Goal: Information Seeking & Learning: Learn about a topic

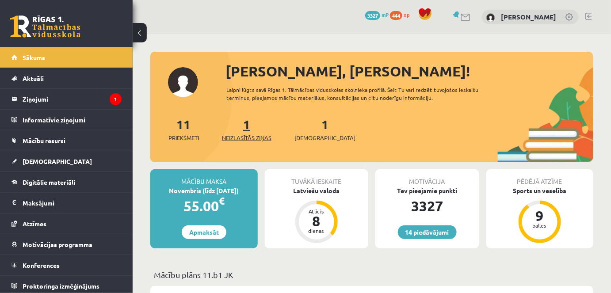
click at [248, 136] on span "Neizlasītās ziņas" at bounding box center [246, 137] width 49 height 9
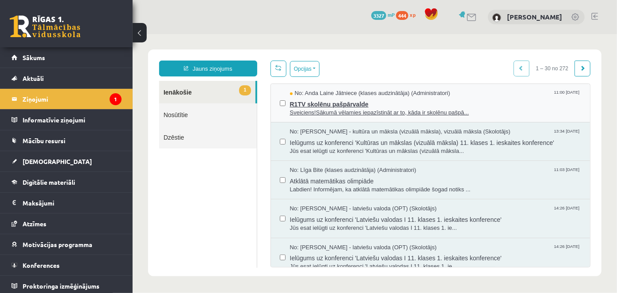
click at [331, 111] on span "Sveiciens!Sākumā vēlamies iepazīstināt ar to, kāda ir skolēnu pašpā..." at bounding box center [435, 112] width 292 height 8
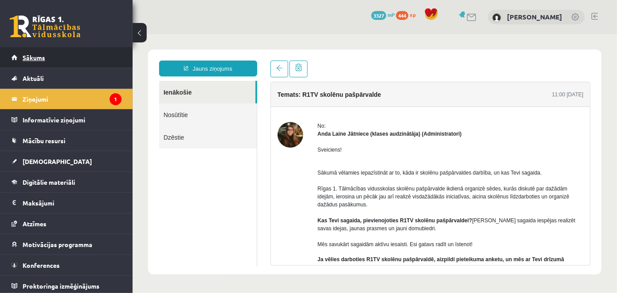
click at [39, 56] on span "Sākums" at bounding box center [34, 57] width 23 height 8
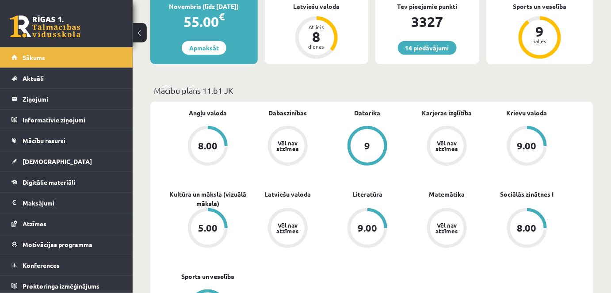
scroll to position [171, 0]
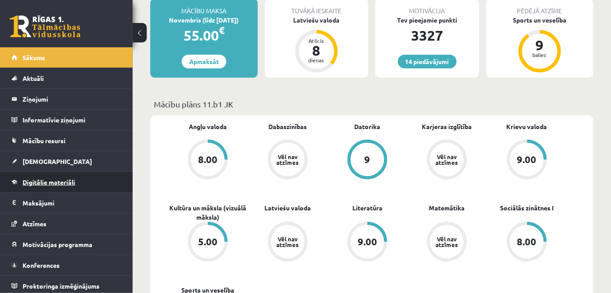
click at [41, 178] on span "Digitālie materiāli" at bounding box center [49, 182] width 53 height 8
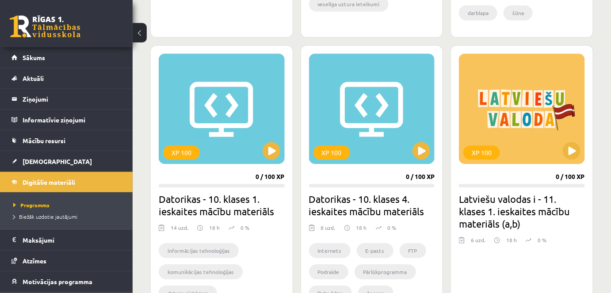
scroll to position [775, 0]
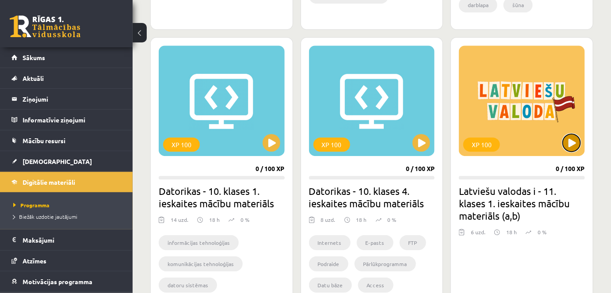
click at [573, 143] on button at bounding box center [571, 143] width 18 height 18
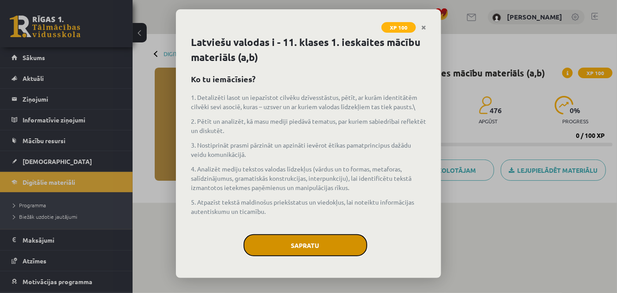
click at [319, 235] on button "Sapratu" at bounding box center [305, 245] width 124 height 22
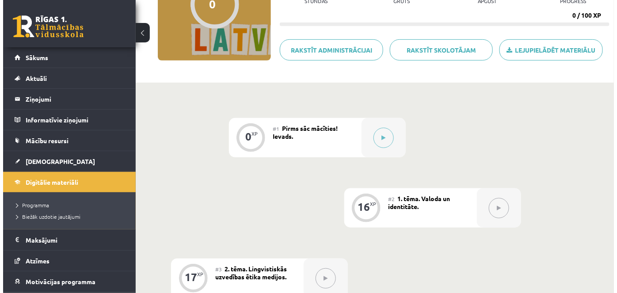
scroll to position [122, 0]
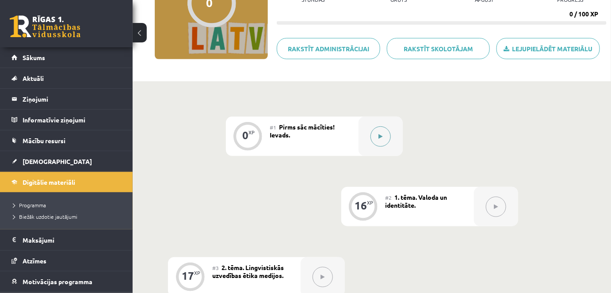
click at [382, 134] on icon at bounding box center [380, 136] width 4 height 5
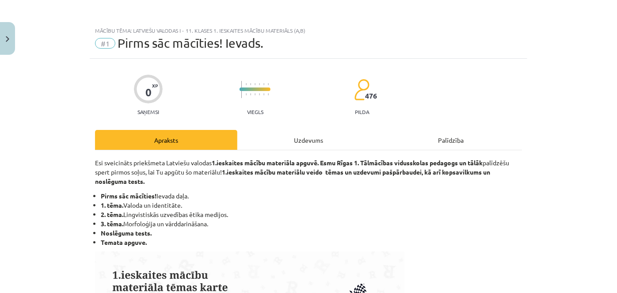
click at [306, 140] on div "Uzdevums" at bounding box center [308, 140] width 142 height 20
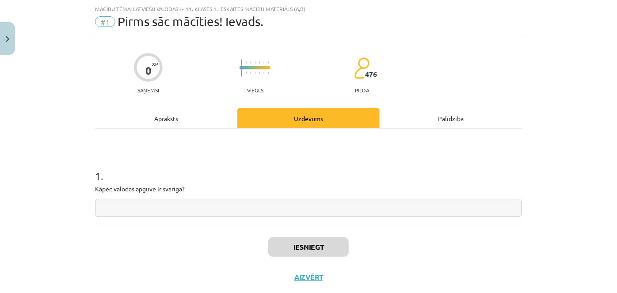
scroll to position [22, 0]
click at [385, 209] on input "text" at bounding box center [308, 207] width 427 height 18
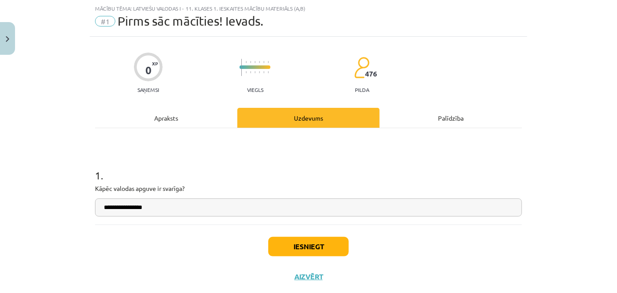
type input "**********"
click at [329, 246] on button "Iesniegt" at bounding box center [308, 246] width 80 height 19
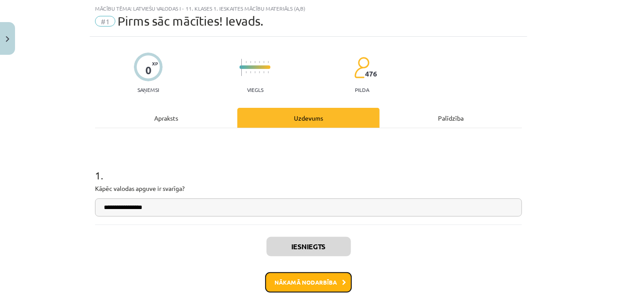
click at [322, 282] on button "Nākamā nodarbība" at bounding box center [308, 282] width 87 height 20
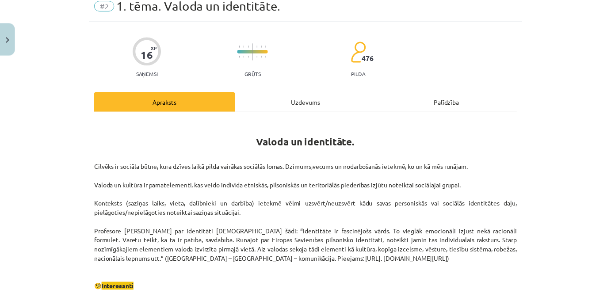
scroll to position [36, 0]
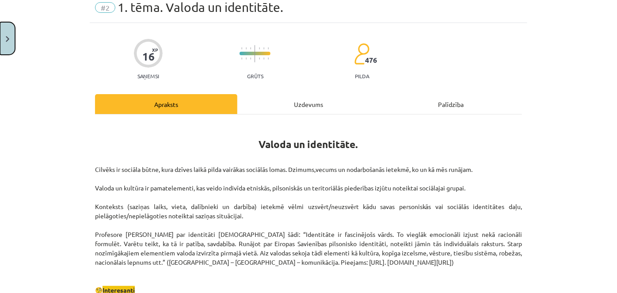
click at [4, 46] on button "Close" at bounding box center [7, 38] width 15 height 33
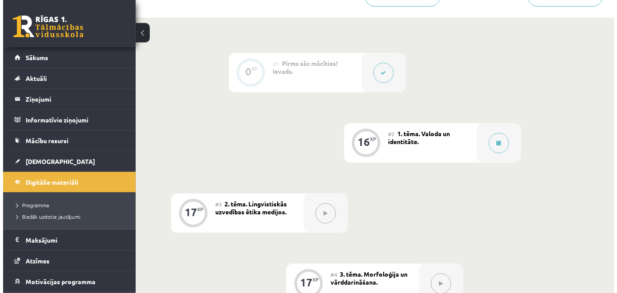
scroll to position [186, 0]
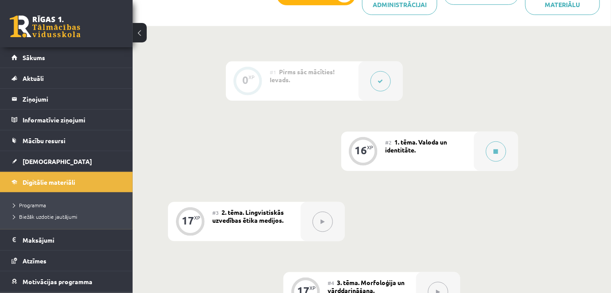
click at [437, 146] on div "#2 1. tēma. Valoda un identitāte." at bounding box center [429, 151] width 88 height 39
click at [364, 156] on div "16 XP" at bounding box center [363, 150] width 27 height 27
click at [498, 148] on button at bounding box center [496, 151] width 20 height 20
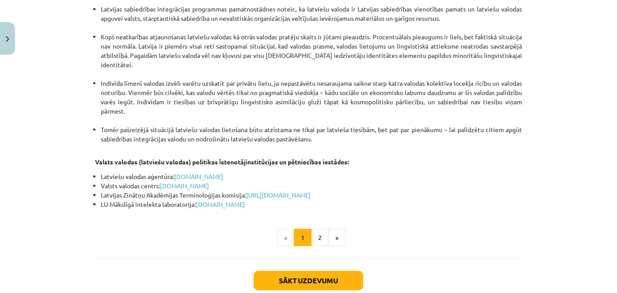
scroll to position [1889, 0]
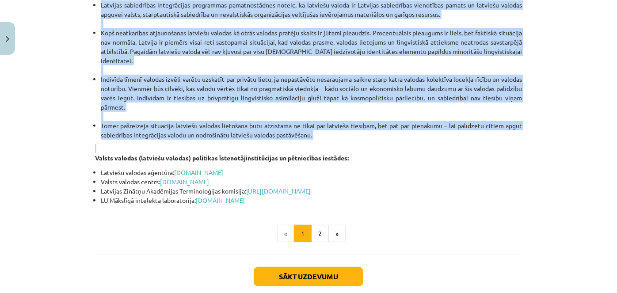
drag, startPoint x: 270, startPoint y: 74, endPoint x: 431, endPoint y: 93, distance: 161.9
copy div "Loremipsumd sitam. Consectetur adipis elits doeiusmod tem incidi utlaboreetd: M…"
click at [315, 225] on button "2" at bounding box center [320, 234] width 18 height 18
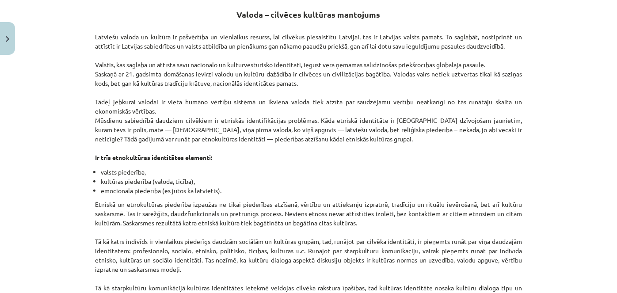
scroll to position [158, 0]
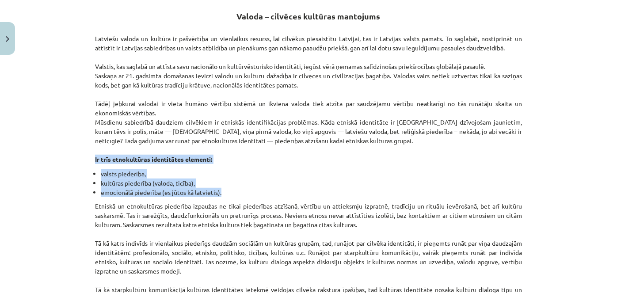
drag, startPoint x: 86, startPoint y: 159, endPoint x: 231, endPoint y: 189, distance: 148.0
click at [231, 189] on div "Mācību tēma: Latviešu valodas i - 11. klases 1. ieskaites mācību materiāls (a,b…" at bounding box center [308, 146] width 617 height 293
copy div "Ir trīs etnokultūras identitātes elementi: valsts piederība, kultūras piederība…"
drag, startPoint x: 231, startPoint y: 12, endPoint x: 412, endPoint y: 8, distance: 181.2
click at [412, 8] on h2 "Valoda – cilvēces kultūras mantojums" at bounding box center [308, 11] width 427 height 22
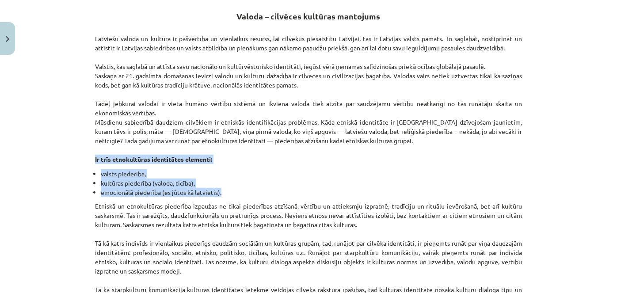
copy strong "Valoda – cilvēces kultūras mantojums"
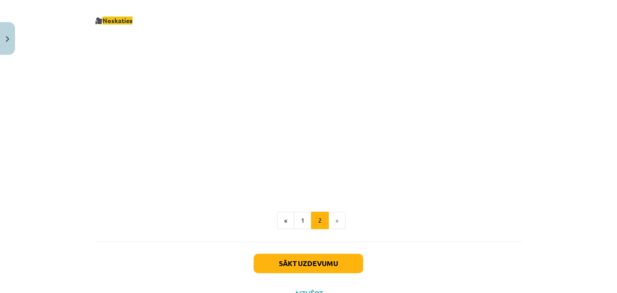
scroll to position [988, 0]
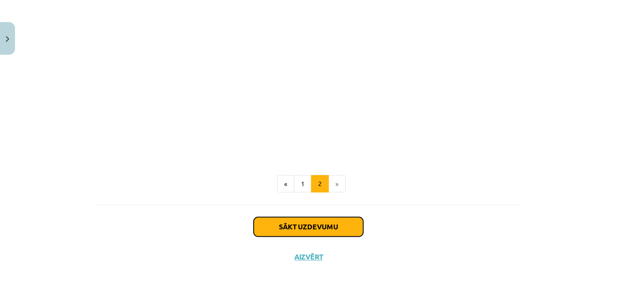
click at [334, 224] on button "Sākt uzdevumu" at bounding box center [309, 226] width 110 height 19
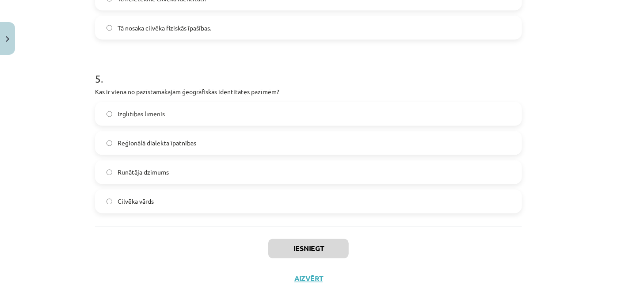
scroll to position [835, 0]
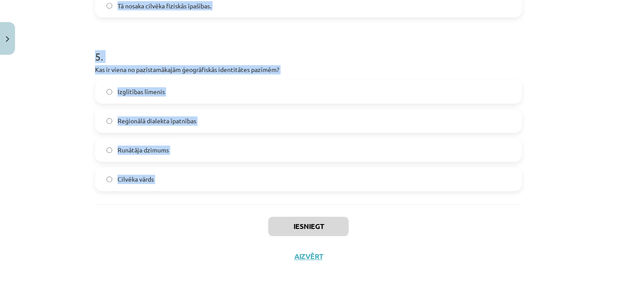
drag, startPoint x: 115, startPoint y: 133, endPoint x: 216, endPoint y: 211, distance: 127.6
copy form "Lor ipsu dolorsita con adipisc elitsedd eiusmod temporincid utlabore? Etd magna…"
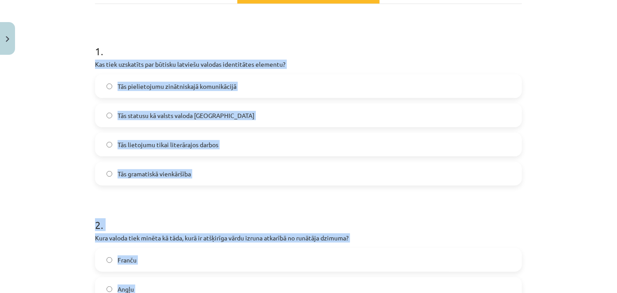
scroll to position [144, 0]
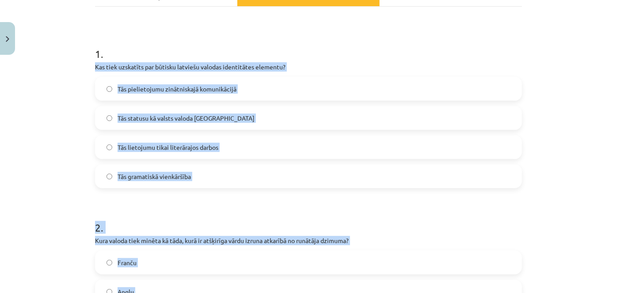
click at [312, 114] on label "Tās statusu kā valsts valoda [GEOGRAPHIC_DATA]" at bounding box center [308, 118] width 425 height 22
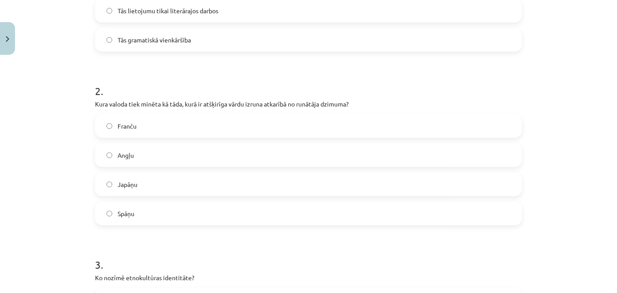
scroll to position [289, 0]
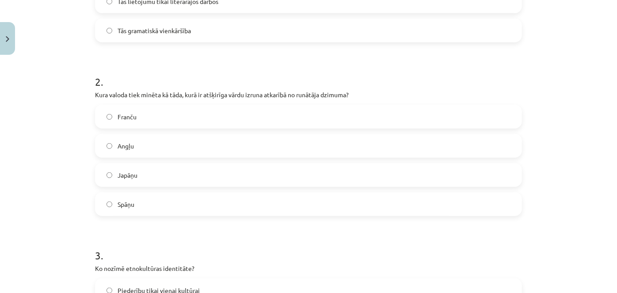
click at [190, 176] on label "Japāņu" at bounding box center [308, 175] width 425 height 22
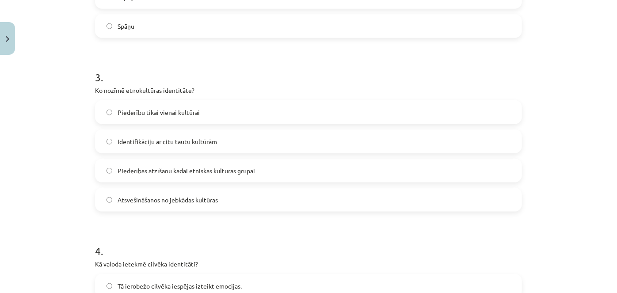
scroll to position [469, 0]
click at [190, 169] on span "Piederības atzīšanu kādai etniskās kultūras grupai" at bounding box center [186, 169] width 137 height 9
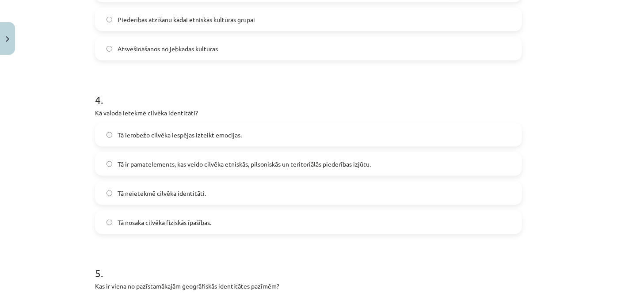
scroll to position [622, 0]
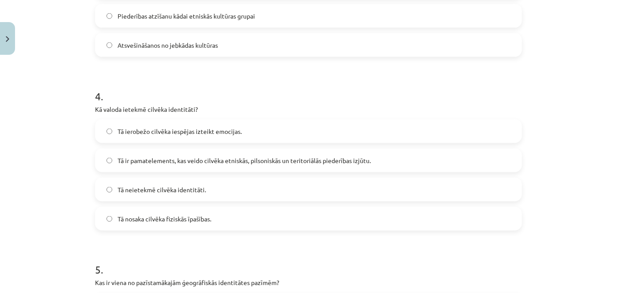
click at [186, 158] on span "Tā ir pamatelements, kas veido cilvēka etniskās, pilsoniskās un teritoriālās pi…" at bounding box center [244, 160] width 253 height 9
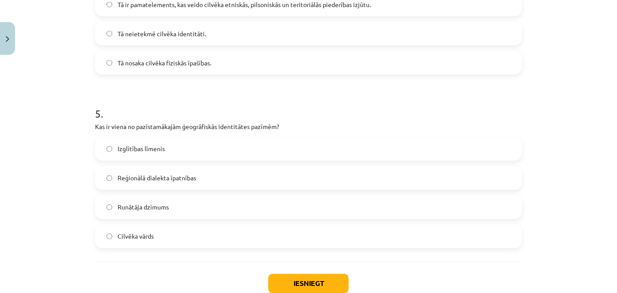
scroll to position [783, 0]
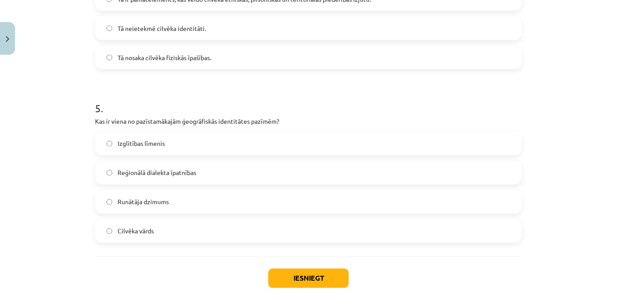
click at [161, 168] on span "Reģionālā dialekta īpatnības" at bounding box center [157, 172] width 79 height 9
click at [304, 277] on button "Iesniegt" at bounding box center [308, 278] width 80 height 19
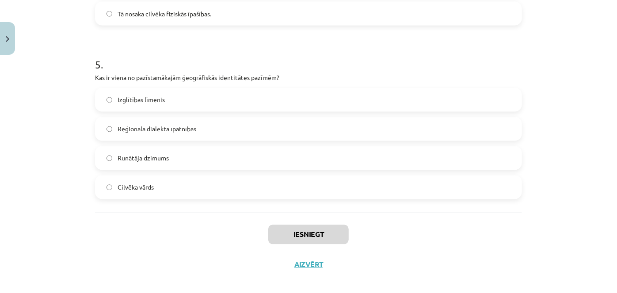
scroll to position [830, 0]
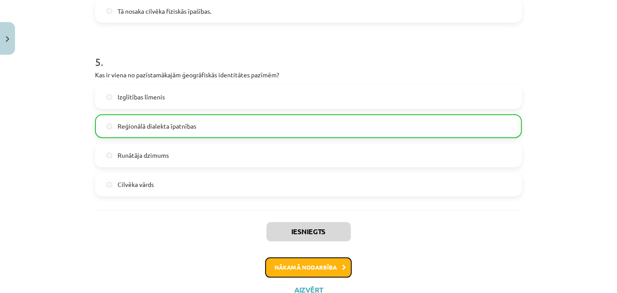
click at [309, 267] on button "Nākamā nodarbība" at bounding box center [308, 268] width 87 height 20
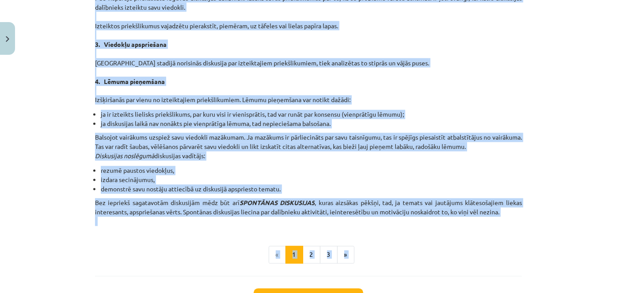
scroll to position [769, 0]
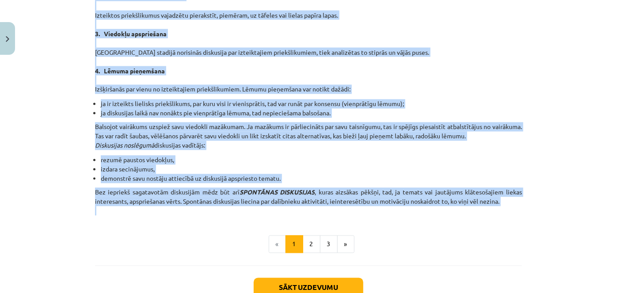
drag, startPoint x: 213, startPoint y: 157, endPoint x: 432, endPoint y: 212, distance: 225.4
copy div "Loremipsumdol sitametco adipi elitsed. DOEIUS te incididun utlaboreetd magnaali…"
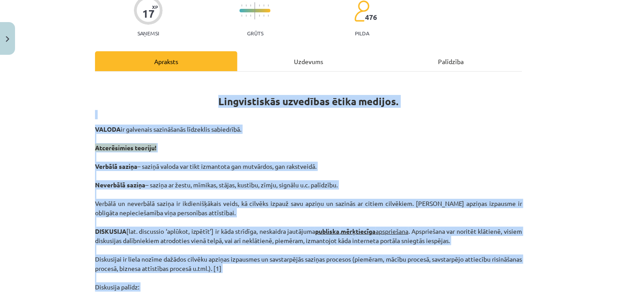
scroll to position [76, 0]
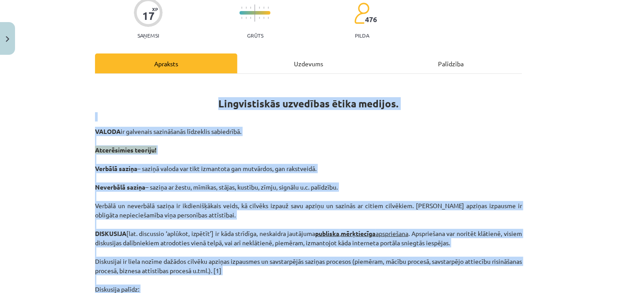
click at [399, 119] on p at bounding box center [308, 116] width 427 height 9
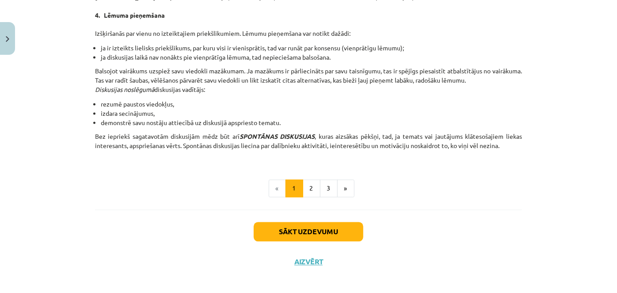
scroll to position [829, 0]
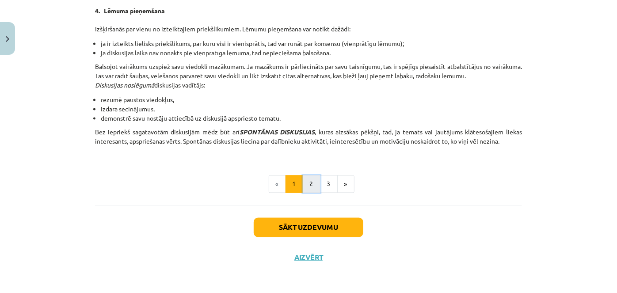
click at [308, 180] on button "2" at bounding box center [312, 184] width 18 height 18
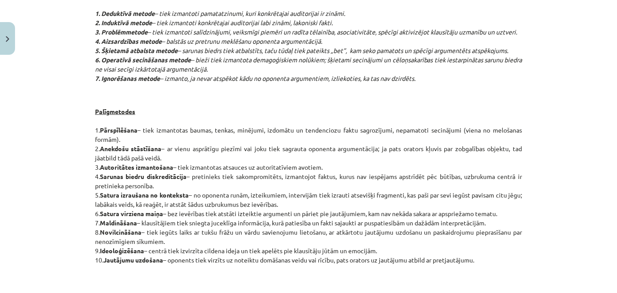
scroll to position [740, 0]
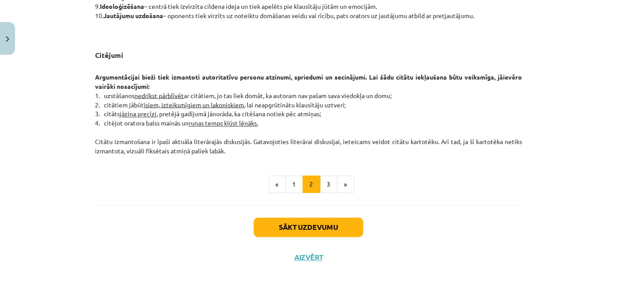
drag, startPoint x: 277, startPoint y: 25, endPoint x: 387, endPoint y: 152, distance: 168.1
copy div "Loremipsu dolor Sitametcon adi eli seddoeiusmo, temporinci, utlaboreetdo, magna…"
click at [324, 180] on button "3" at bounding box center [329, 185] width 18 height 18
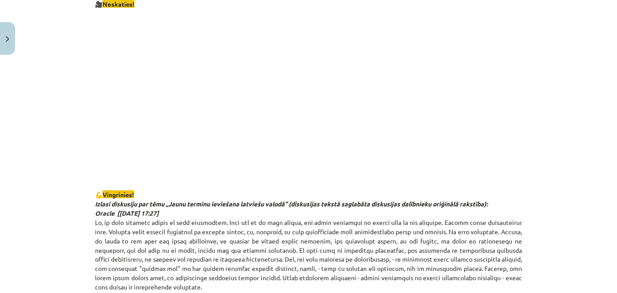
scroll to position [501, 0]
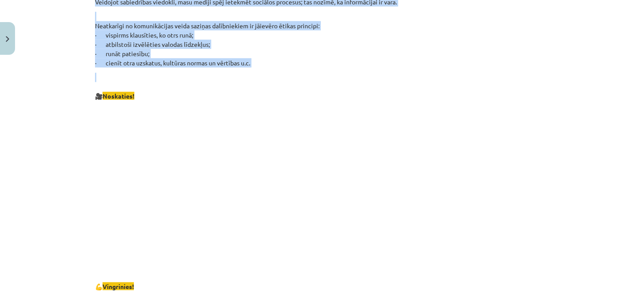
drag, startPoint x: 278, startPoint y: 13, endPoint x: 384, endPoint y: 78, distance: 124.3
copy div "Loremip dolor Sit amet con adip elitseddoe tempo, incididu utlab etdolor, magna…"
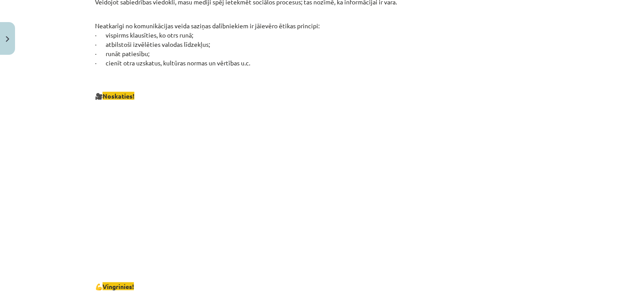
click at [552, 150] on div "Mācību tēma: Latviešu valodas i - 11. klases 1. ieskaites mācību materiāls (a,b…" at bounding box center [308, 146] width 617 height 293
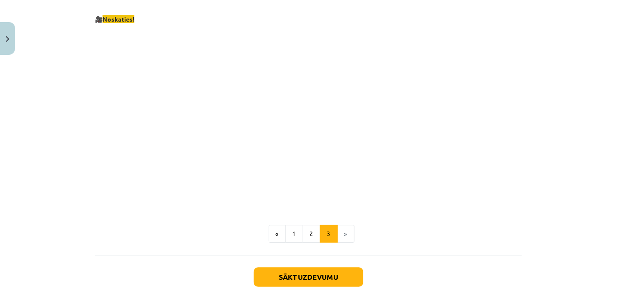
scroll to position [1674, 0]
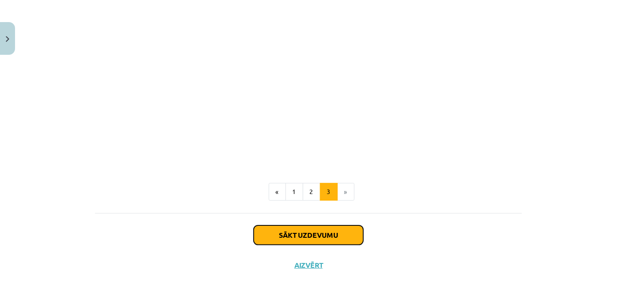
click at [340, 225] on button "Sākt uzdevumu" at bounding box center [309, 234] width 110 height 19
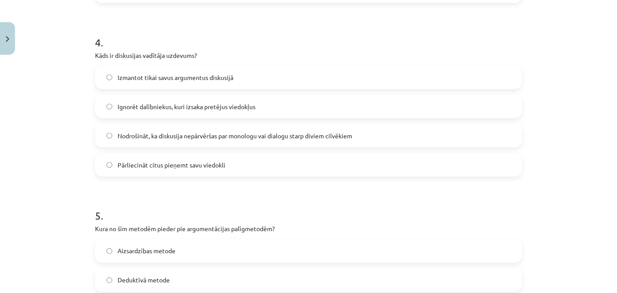
scroll to position [835, 0]
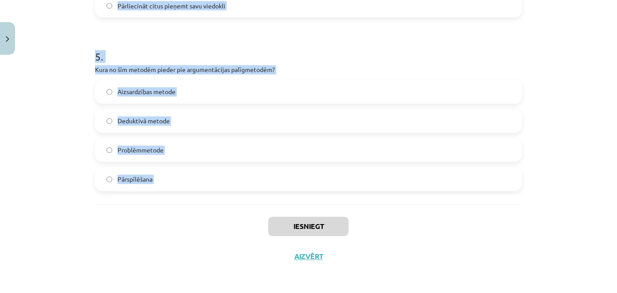
drag, startPoint x: 90, startPoint y: 186, endPoint x: 201, endPoint y: 211, distance: 114.4
copy form "Lore ip dolor si ametconsect adipiscing elitsedd eiusmodtem? Incididu utlaboree…"
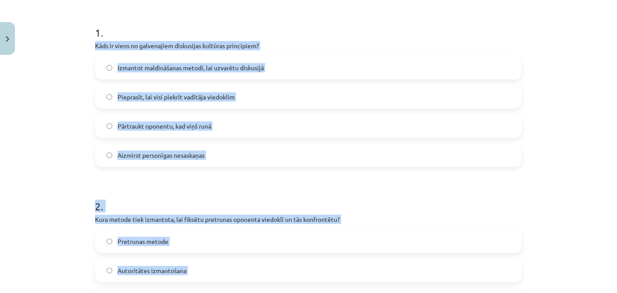
scroll to position [159, 0]
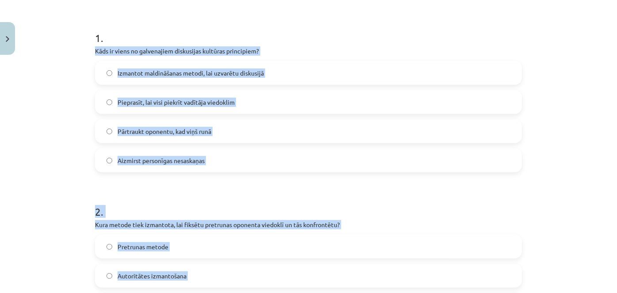
click at [337, 160] on label "Aizmirst personīgas nesaskaņas" at bounding box center [308, 160] width 425 height 22
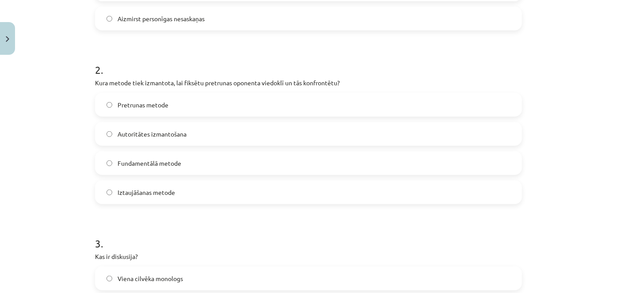
scroll to position [300, 0]
click at [175, 197] on label "Iztaujāšanas metode" at bounding box center [308, 193] width 425 height 22
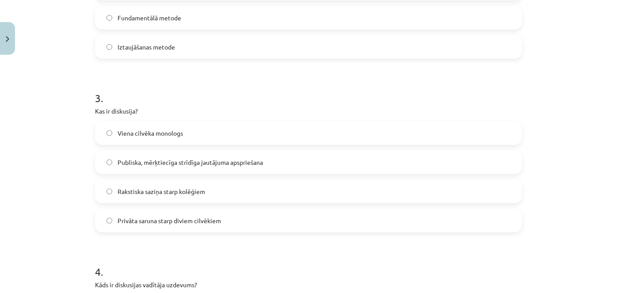
scroll to position [453, 0]
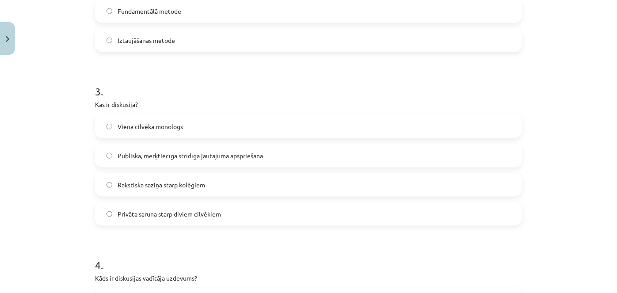
click at [232, 160] on label "Publiska, mērķtiecīga strīdīga jautājuma apspriešana" at bounding box center [308, 155] width 425 height 22
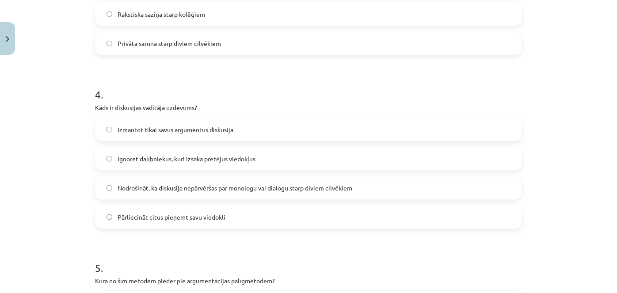
scroll to position [625, 0]
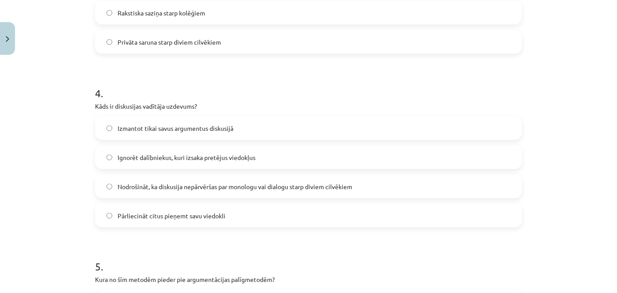
click at [225, 185] on span "Nodrošināt, ka diskusija nepārvēršas par monologu vai dialogu starp diviem cilv…" at bounding box center [235, 186] width 235 height 9
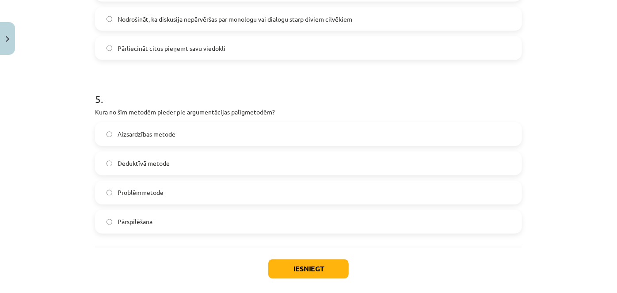
scroll to position [816, 0]
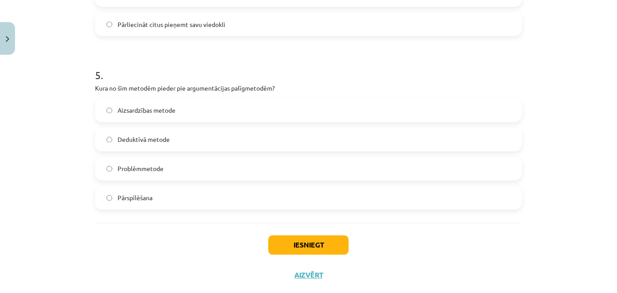
click at [148, 194] on span "Pārspīlēšana" at bounding box center [135, 198] width 35 height 9
click at [296, 242] on button "Iesniegt" at bounding box center [308, 244] width 80 height 19
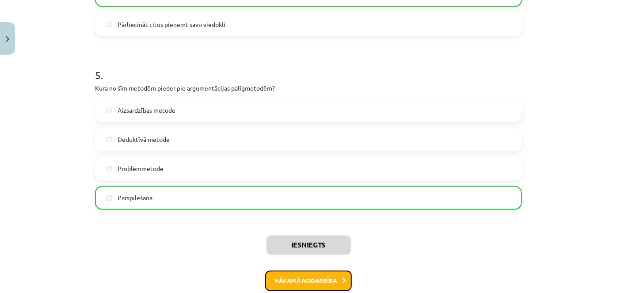
click at [283, 281] on button "Nākamā nodarbība" at bounding box center [308, 281] width 87 height 20
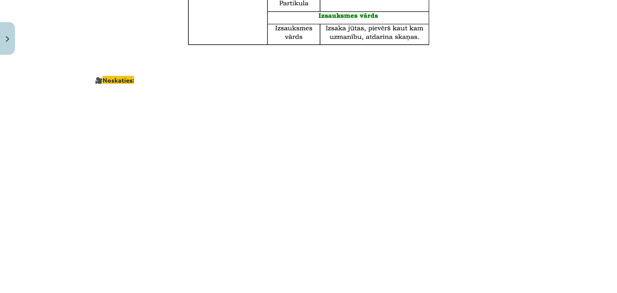
scroll to position [471, 0]
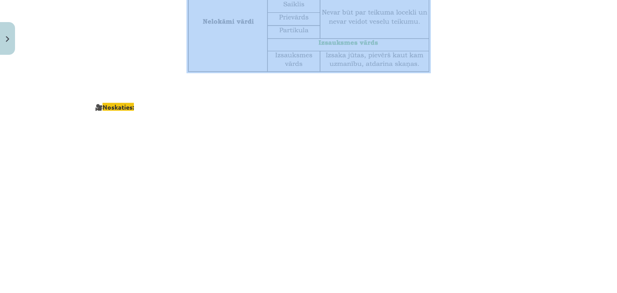
drag, startPoint x: 233, startPoint y: 67, endPoint x: 504, endPoint y: 54, distance: 270.7
copy div "Morfoloģija un vārddarināšana. Morfoloģija ir gramatikas nozare, kas apskata vā…"
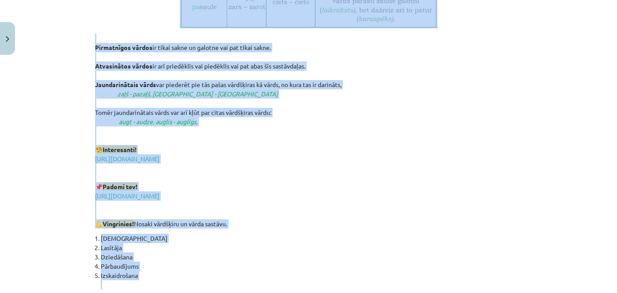
scroll to position [1377, 0]
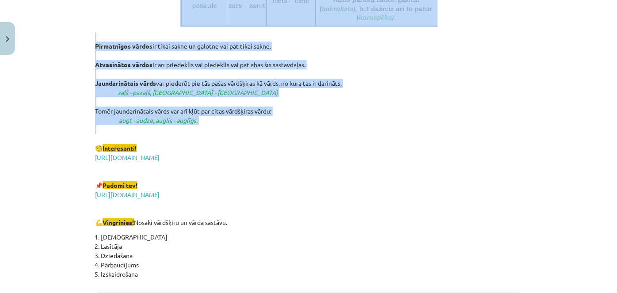
drag, startPoint x: 86, startPoint y: 51, endPoint x: 385, endPoint y: 134, distance: 310.3
click at [385, 134] on div "Mācību tēma: Latviešu valodas i - 11. klases 1. ieskaites mācību materiāls (a,b…" at bounding box center [308, 146] width 617 height 293
copy div "Vārda sastāvs Morfoloģiski mazāko valodas sistēmas vienību, vārda vai vārdforma…"
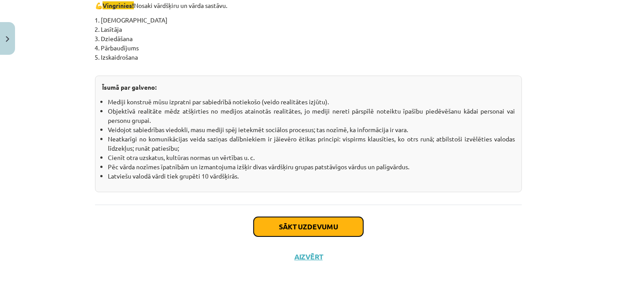
click at [316, 227] on button "Sākt uzdevumu" at bounding box center [309, 226] width 110 height 19
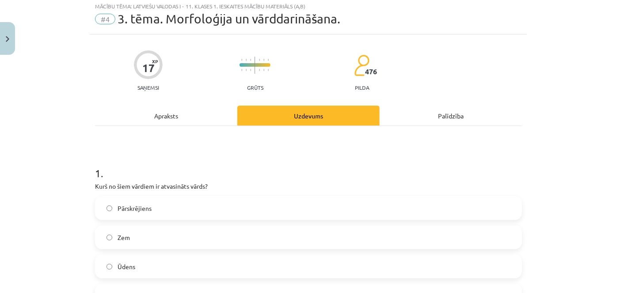
scroll to position [22, 0]
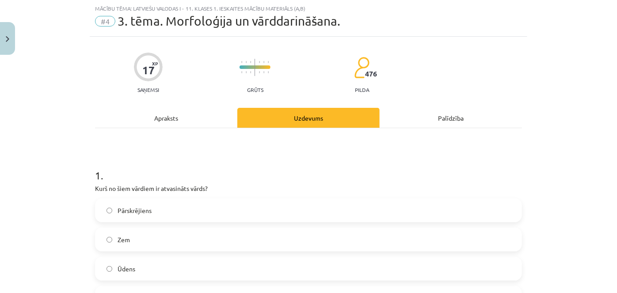
click at [174, 117] on div "Apraksts" at bounding box center [166, 118] width 142 height 20
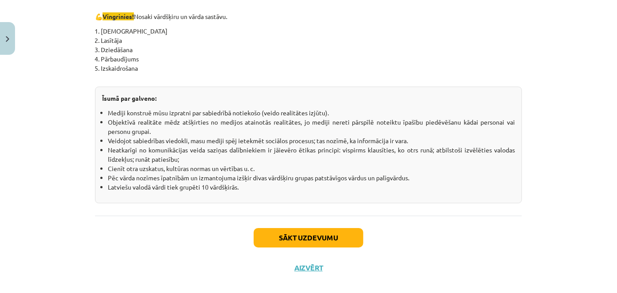
scroll to position [1594, 0]
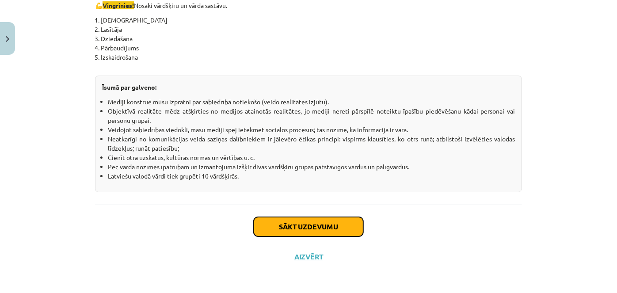
click at [327, 225] on button "Sākt uzdevumu" at bounding box center [309, 226] width 110 height 19
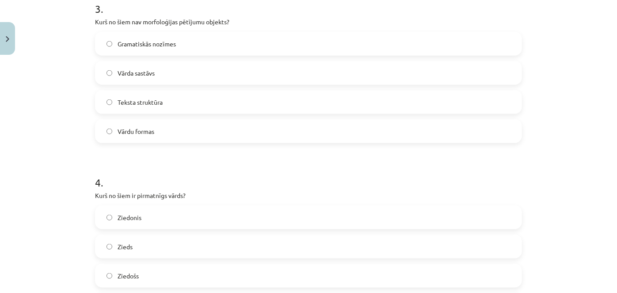
scroll to position [835, 0]
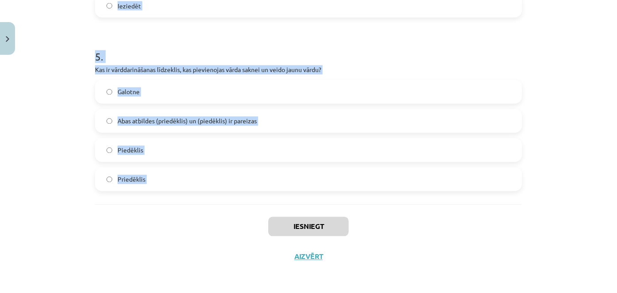
drag, startPoint x: 101, startPoint y: 110, endPoint x: 205, endPoint y: 205, distance: 141.7
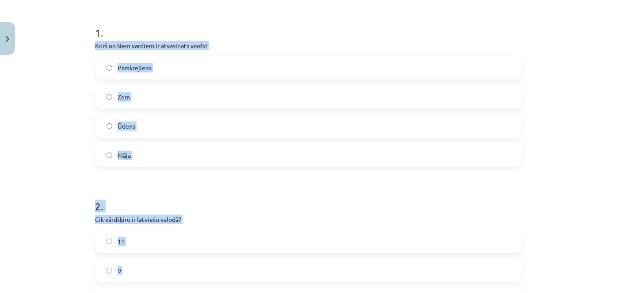
scroll to position [161, 0]
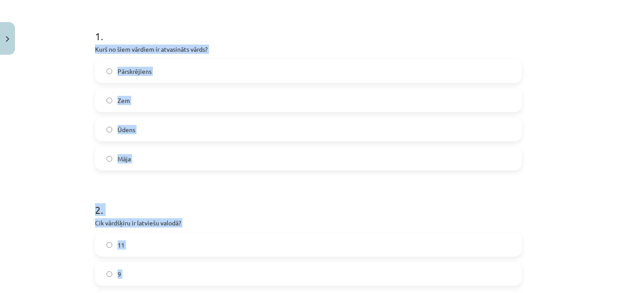
click at [338, 73] on label "Pārskrējiens" at bounding box center [308, 71] width 425 height 22
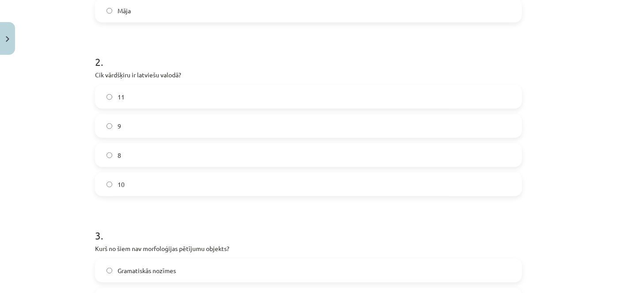
scroll to position [324, 0]
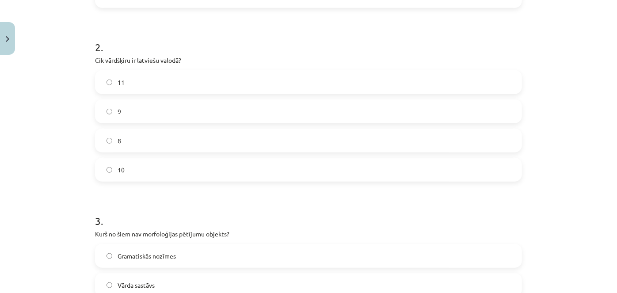
click at [476, 167] on label "10" at bounding box center [308, 170] width 425 height 22
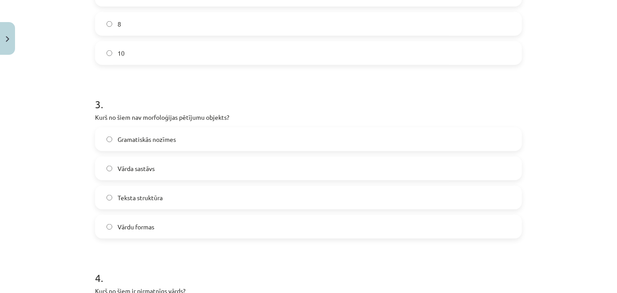
scroll to position [442, 0]
click at [151, 200] on span "Teksta struktūra" at bounding box center [140, 196] width 45 height 9
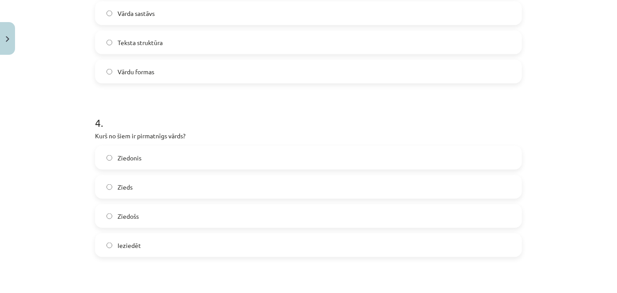
scroll to position [644, 0]
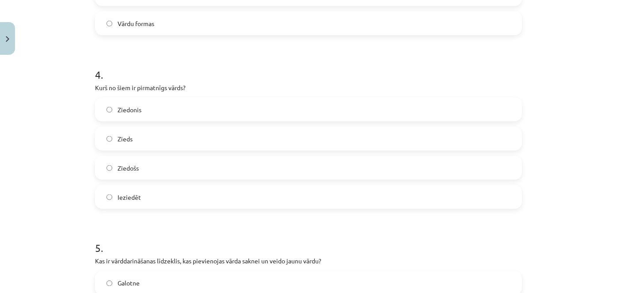
click at [211, 142] on label "Zieds" at bounding box center [308, 139] width 425 height 22
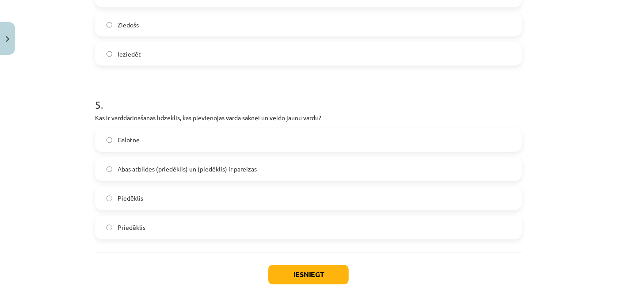
scroll to position [790, 0]
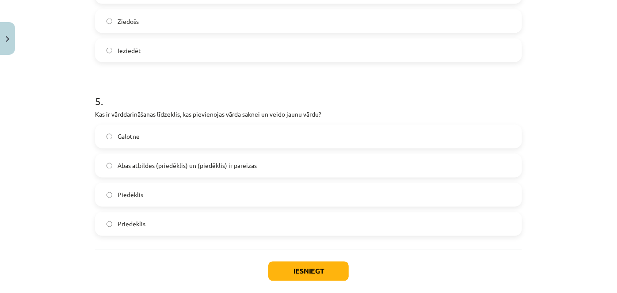
click at [159, 166] on span "Abas atbildes (priedēklis) un (piedēklis) ir pareizas" at bounding box center [187, 165] width 139 height 9
click at [302, 266] on button "Iesniegt" at bounding box center [308, 271] width 80 height 19
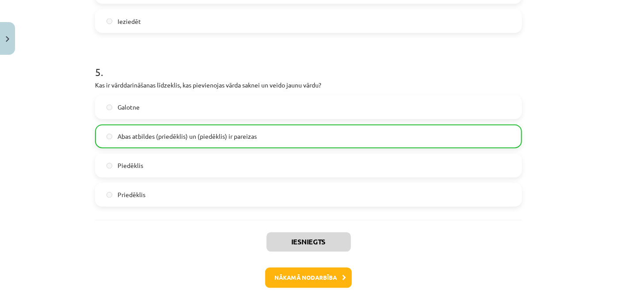
scroll to position [838, 0]
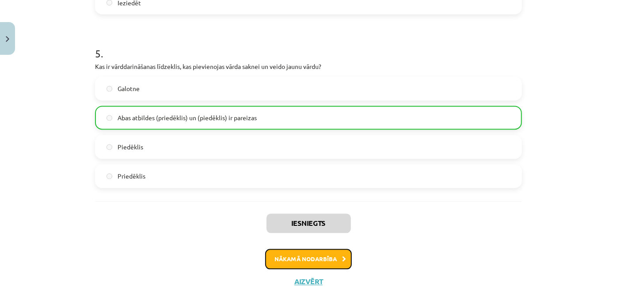
click at [337, 252] on button "Nākamā nodarbība" at bounding box center [308, 259] width 87 height 20
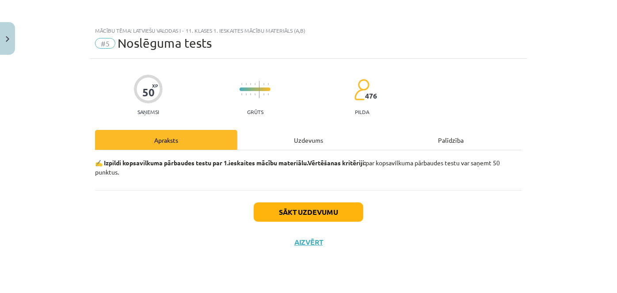
scroll to position [0, 0]
click at [313, 137] on div "Uzdevums" at bounding box center [308, 140] width 142 height 20
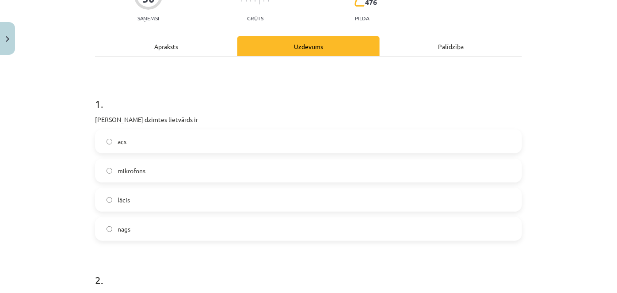
scroll to position [98, 0]
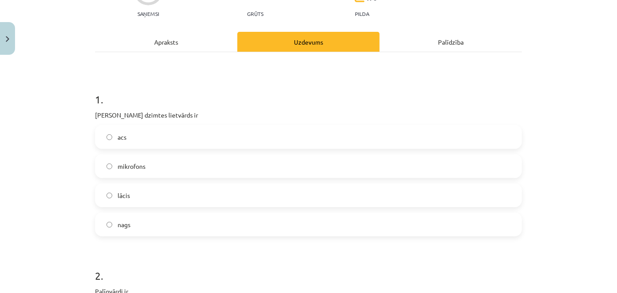
click at [203, 136] on label "acs" at bounding box center [308, 137] width 425 height 22
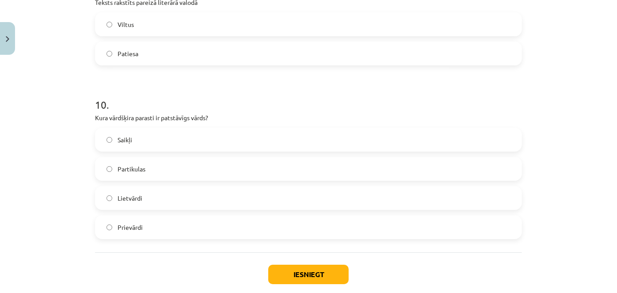
scroll to position [1566, 0]
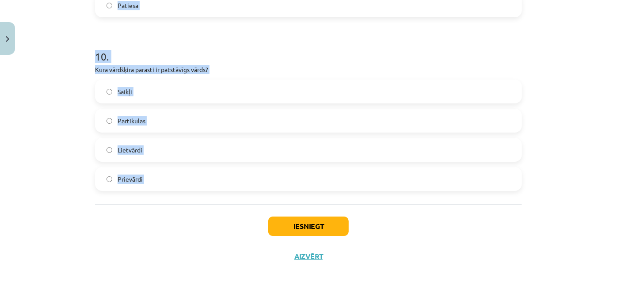
drag, startPoint x: 98, startPoint y: 113, endPoint x: 219, endPoint y: 209, distance: 154.8
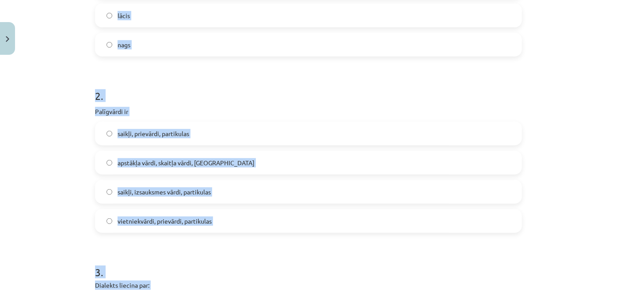
scroll to position [285, 0]
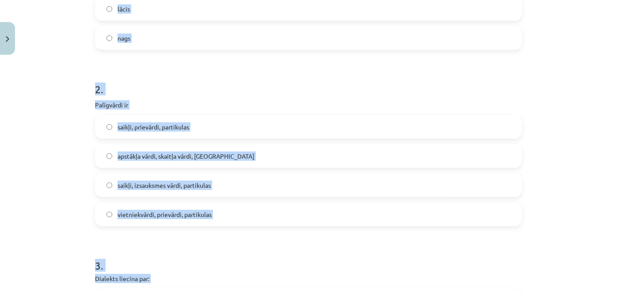
click at [354, 127] on label "saikļi, prievārdi, partikulas" at bounding box center [308, 127] width 425 height 22
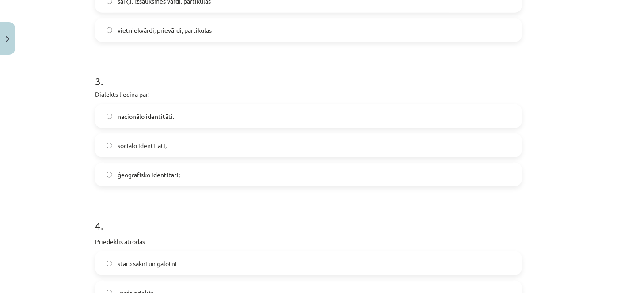
scroll to position [492, 0]
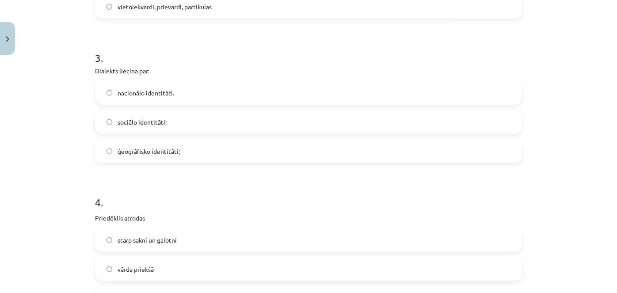
click at [152, 155] on span "ģeogrāfisko identitāti;" at bounding box center [149, 151] width 62 height 9
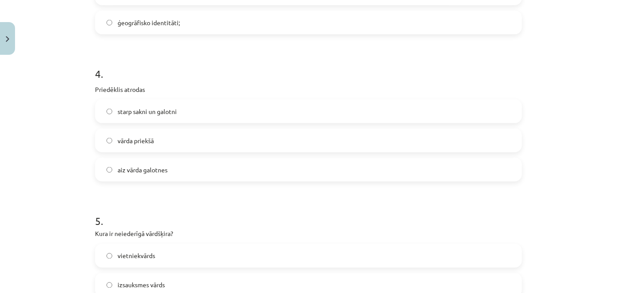
scroll to position [623, 0]
click at [175, 139] on label "vārda priekšā" at bounding box center [308, 139] width 425 height 22
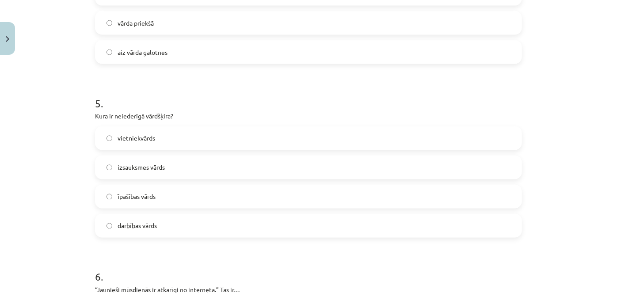
scroll to position [751, 0]
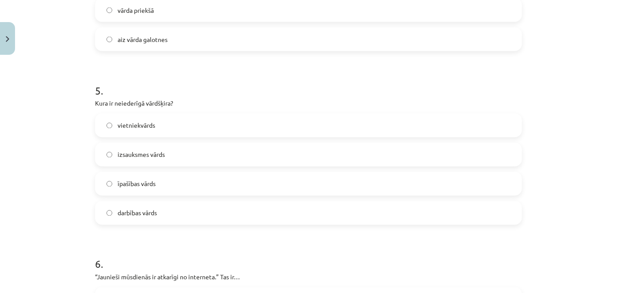
click at [177, 152] on label "izsauksmes vārds" at bounding box center [308, 155] width 425 height 22
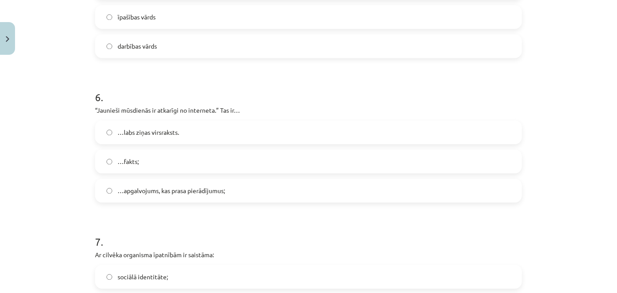
scroll to position [938, 0]
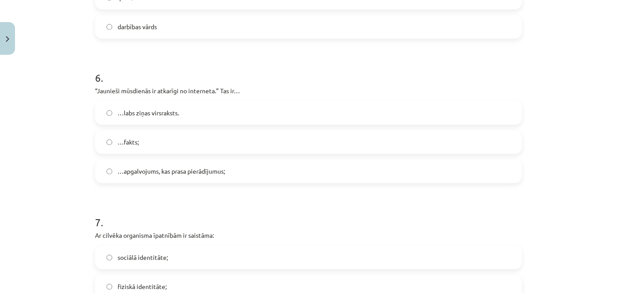
click at [193, 174] on span "…apgalvojums, kas prasa pierādījumus;" at bounding box center [171, 171] width 107 height 9
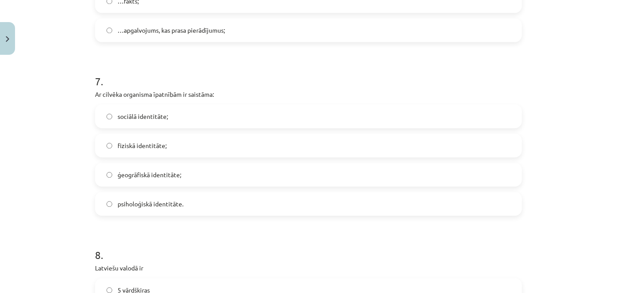
scroll to position [1083, 0]
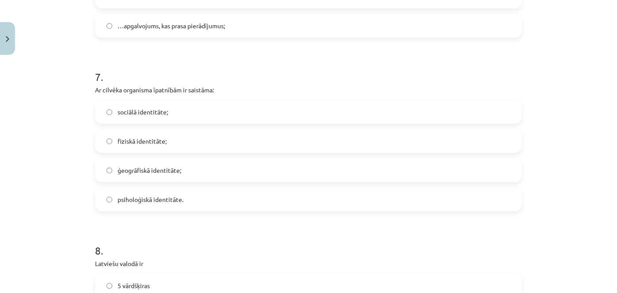
click at [194, 139] on label "fiziskā identitāte;" at bounding box center [308, 141] width 425 height 22
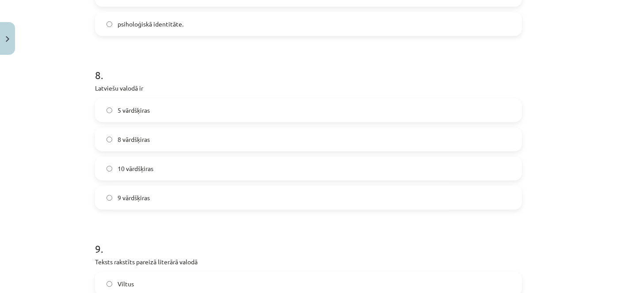
scroll to position [1269, 0]
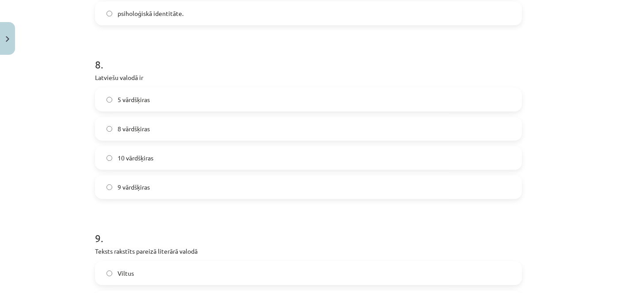
click at [155, 154] on label "10 vārdšķiras" at bounding box center [308, 158] width 425 height 22
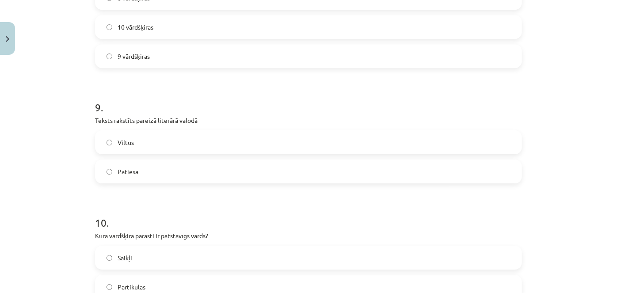
scroll to position [1415, 0]
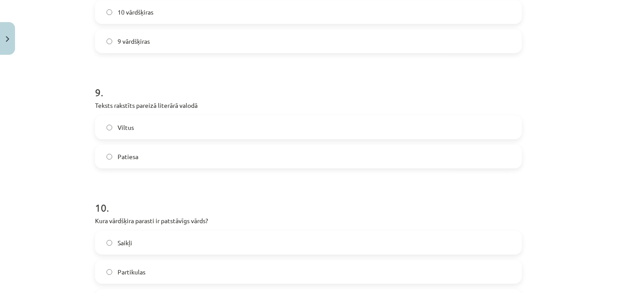
click at [377, 156] on label "Patiesa" at bounding box center [308, 156] width 425 height 22
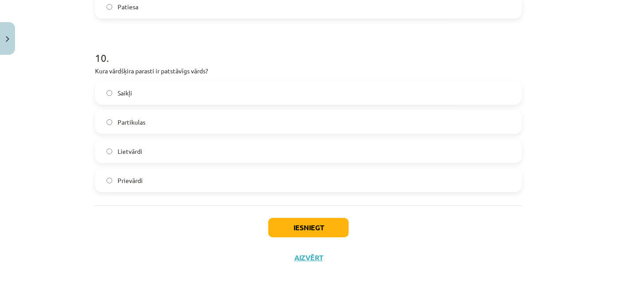
scroll to position [1566, 0]
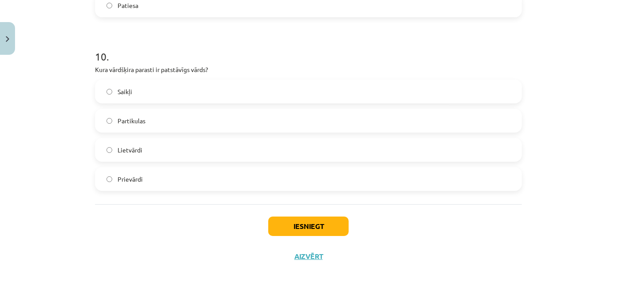
click at [160, 152] on label "Lietvārdi" at bounding box center [308, 150] width 425 height 22
click at [298, 230] on button "Iesniegt" at bounding box center [308, 225] width 80 height 19
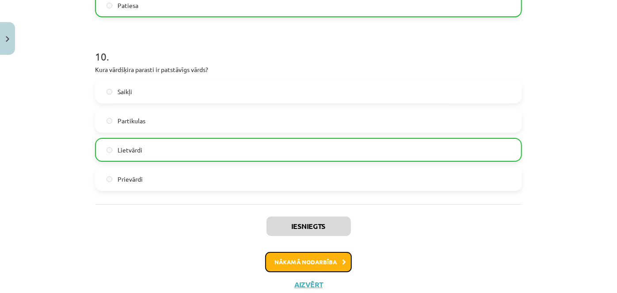
click at [295, 261] on button "Nākamā nodarbība" at bounding box center [308, 262] width 87 height 20
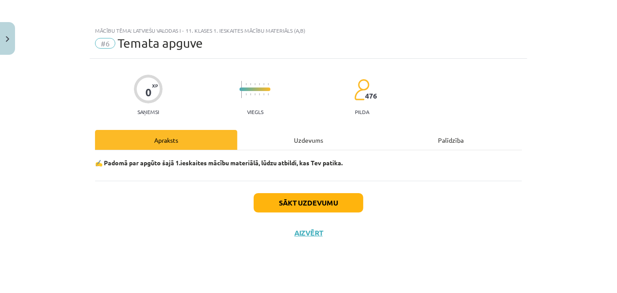
click at [297, 134] on div "Uzdevums" at bounding box center [308, 140] width 142 height 20
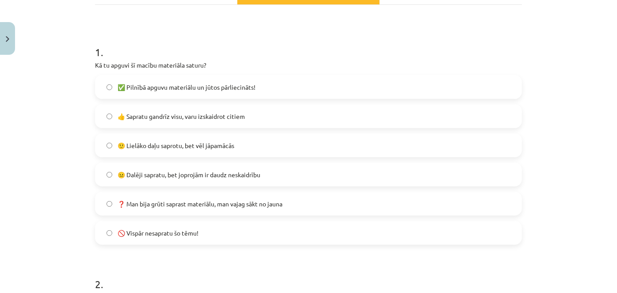
scroll to position [147, 0]
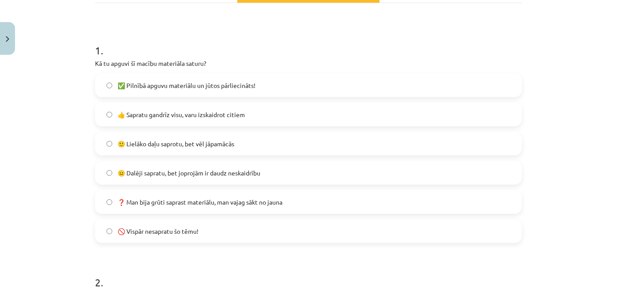
click at [258, 143] on label "🙂 Lielāko daļu saprotu, bet vēl jāpamācās" at bounding box center [308, 144] width 425 height 22
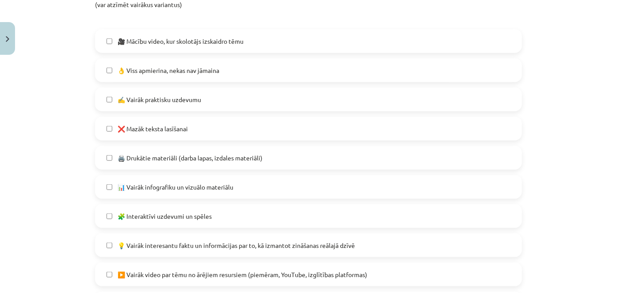
scroll to position [453, 0]
click at [376, 63] on label "👌 Viss apmierina, nekas nav jāmaina" at bounding box center [308, 69] width 425 height 22
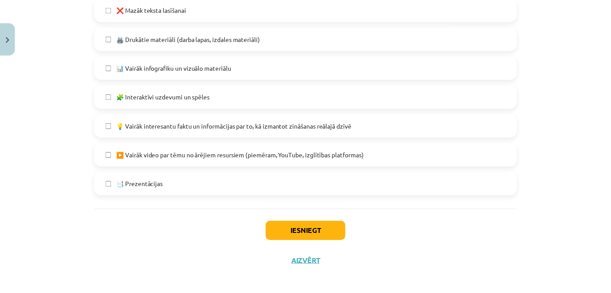
scroll to position [577, 0]
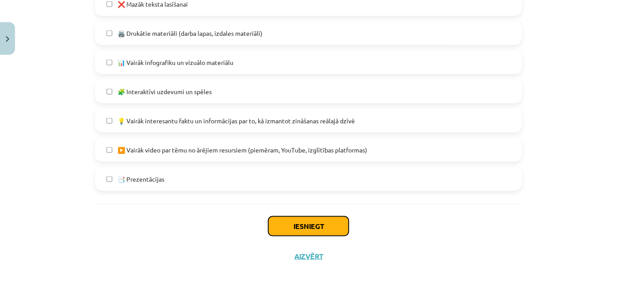
click at [335, 223] on button "Iesniegt" at bounding box center [308, 225] width 80 height 19
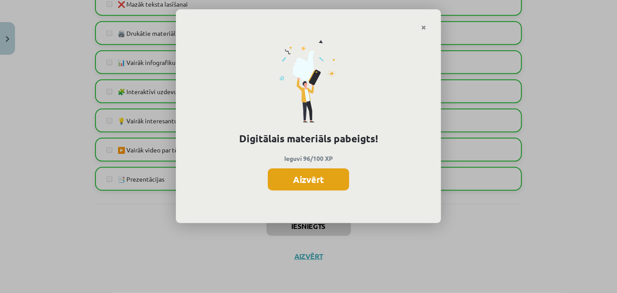
click at [320, 178] on button "Aizvērt" at bounding box center [308, 179] width 81 height 22
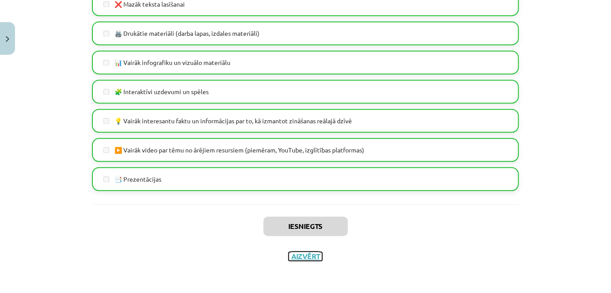
click at [300, 256] on button "Aizvērt" at bounding box center [306, 256] width 34 height 9
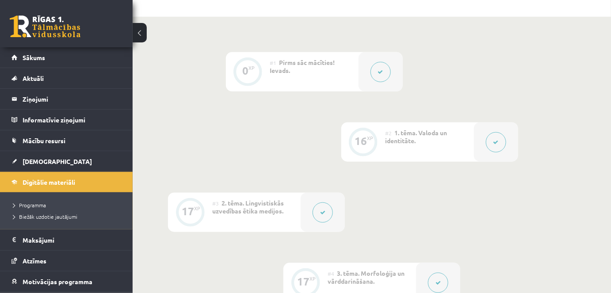
scroll to position [1, 0]
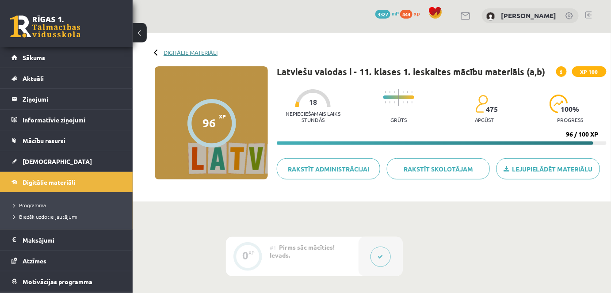
click at [189, 52] on link "Digitālie materiāli" at bounding box center [190, 52] width 54 height 7
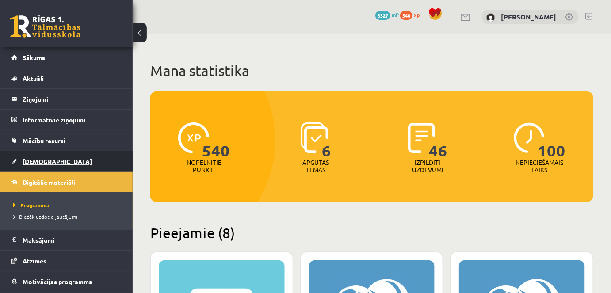
click at [38, 165] on link "[DEMOGRAPHIC_DATA]" at bounding box center [66, 161] width 110 height 20
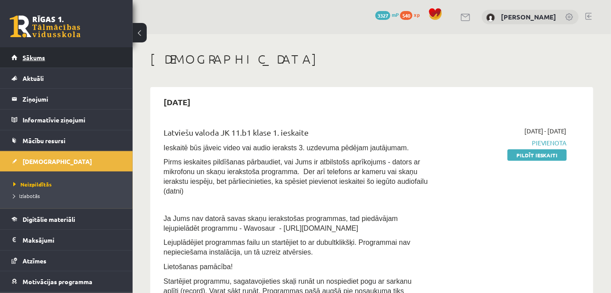
click at [35, 51] on link "Sākums" at bounding box center [66, 57] width 110 height 20
